Goal: Find specific page/section: Find specific page/section

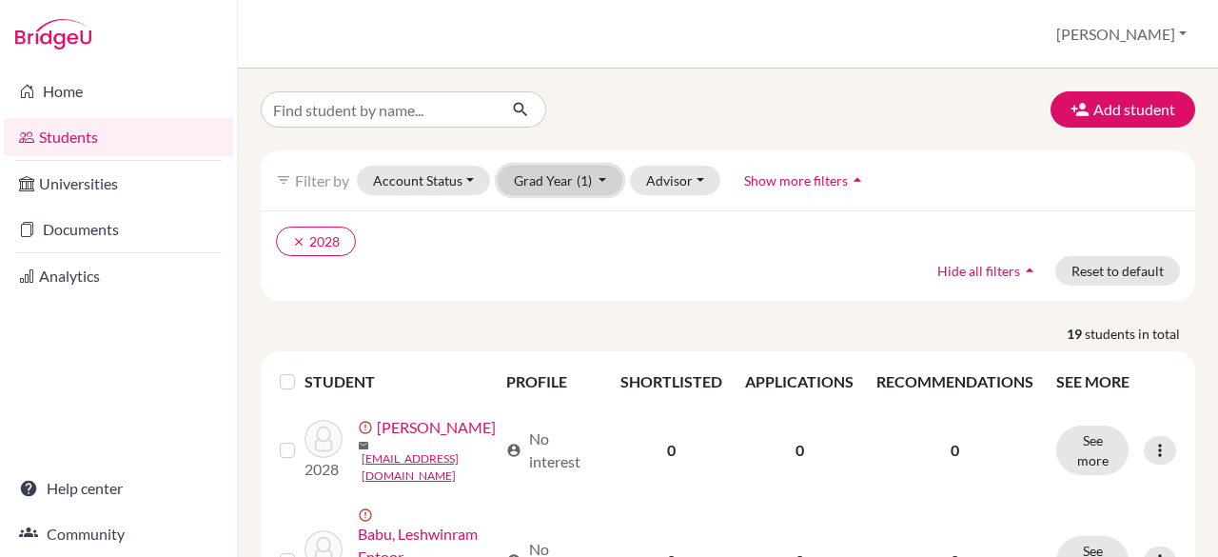
click at [546, 184] on button "Grad Year (1)" at bounding box center [561, 180] width 126 height 29
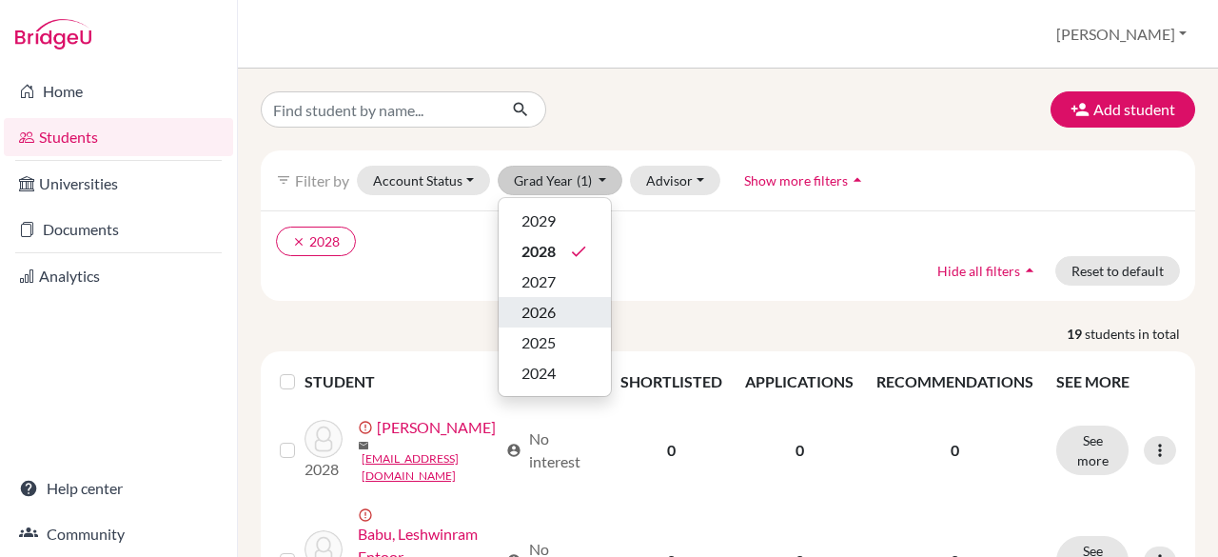
click at [534, 313] on span "2026" at bounding box center [538, 312] width 34 height 23
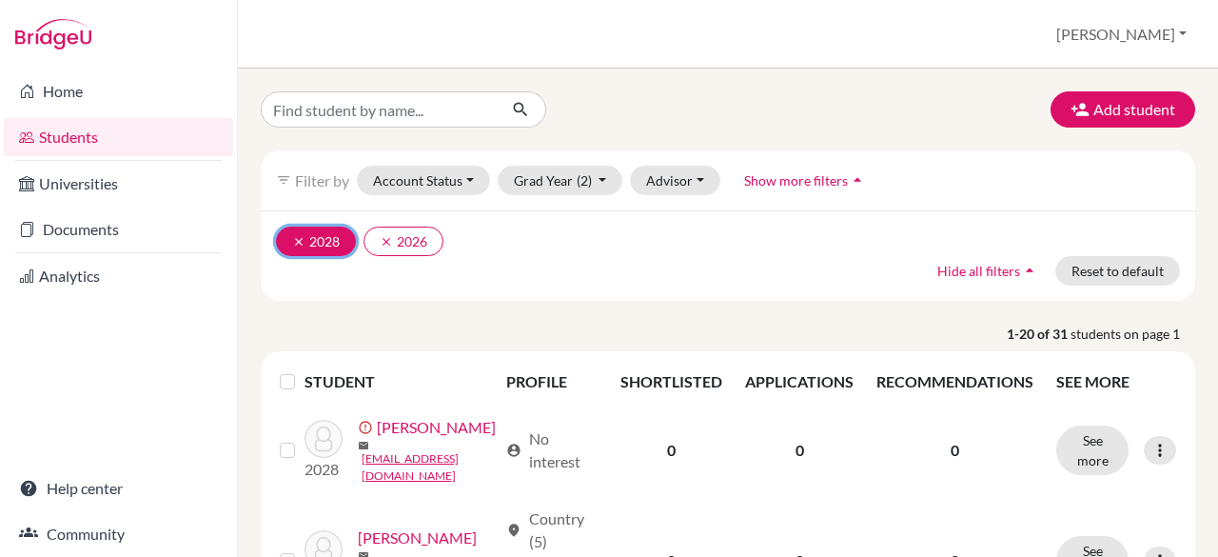
click at [292, 239] on icon "clear" at bounding box center [298, 241] width 13 height 13
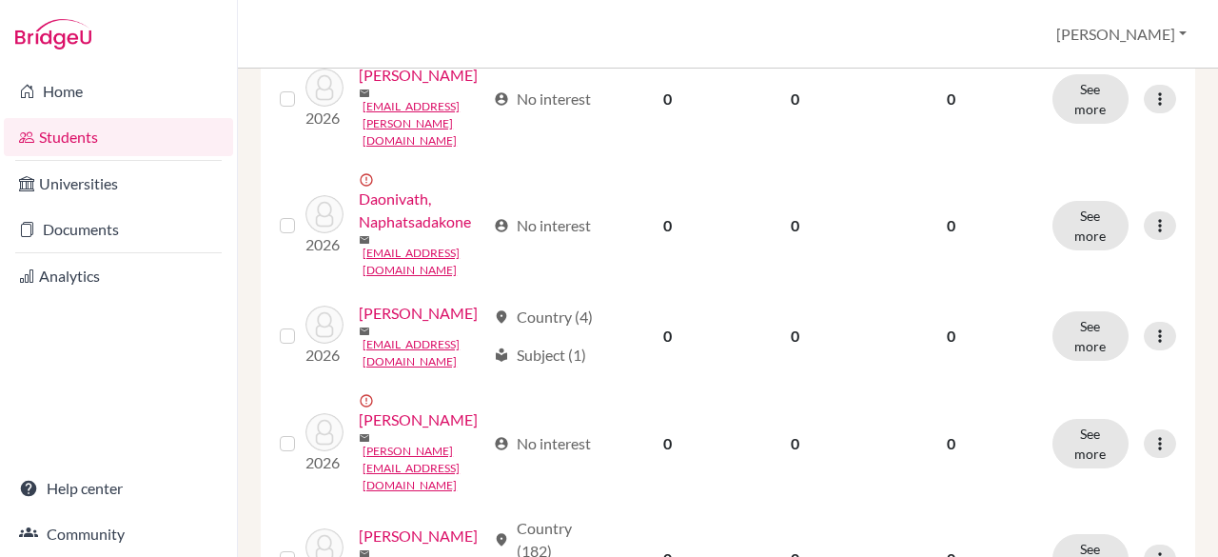
scroll to position [455, 0]
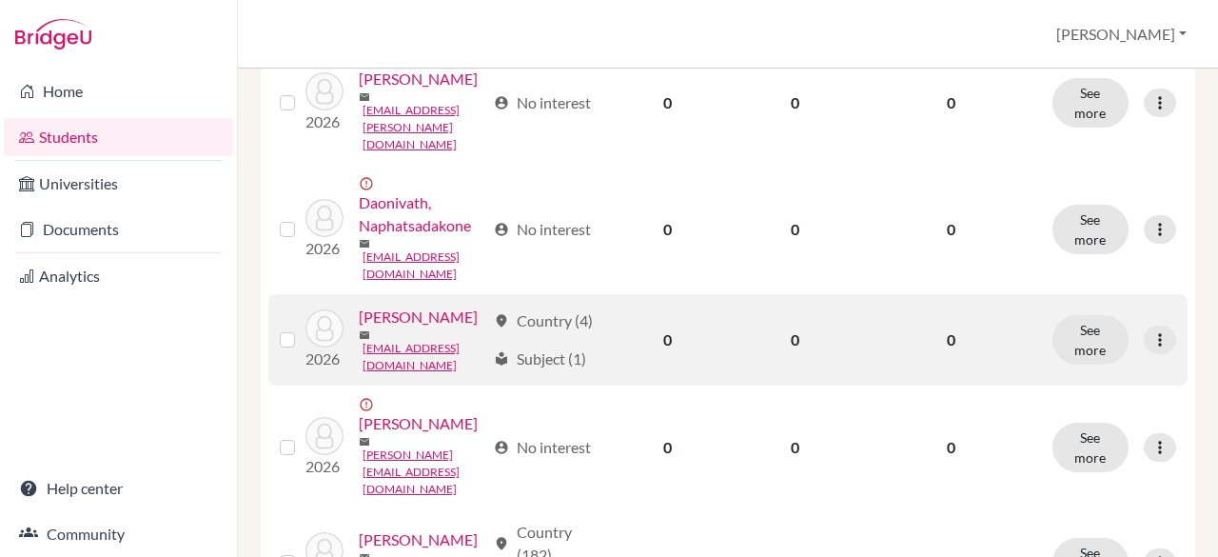
click at [359, 328] on link "[PERSON_NAME]" at bounding box center [418, 316] width 119 height 23
